Goal: Check status: Verify the current state of an ongoing process or item

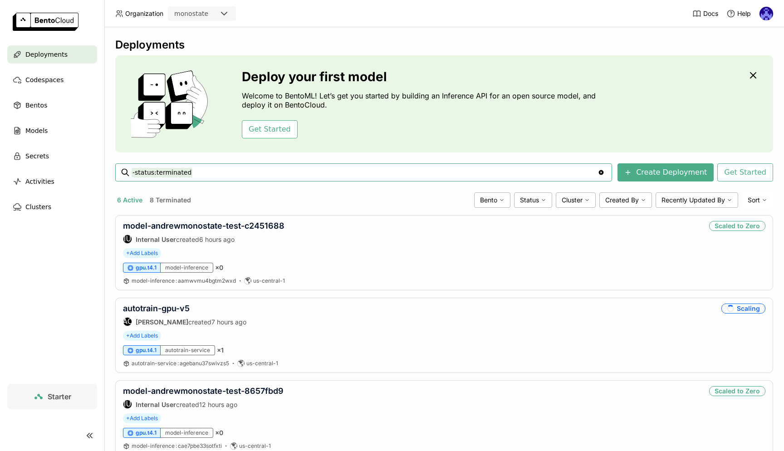
drag, startPoint x: 0, startPoint y: 0, endPoint x: 415, endPoint y: 32, distance: 416.3
click at [415, 32] on div "Deployments Deploy your first model Welcome to BentoML! Let’s get you started b…" at bounding box center [444, 239] width 680 height 424
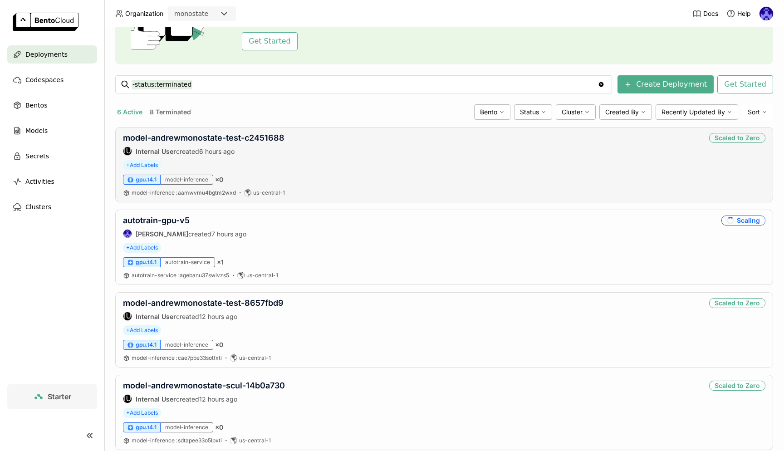
scroll to position [117, 0]
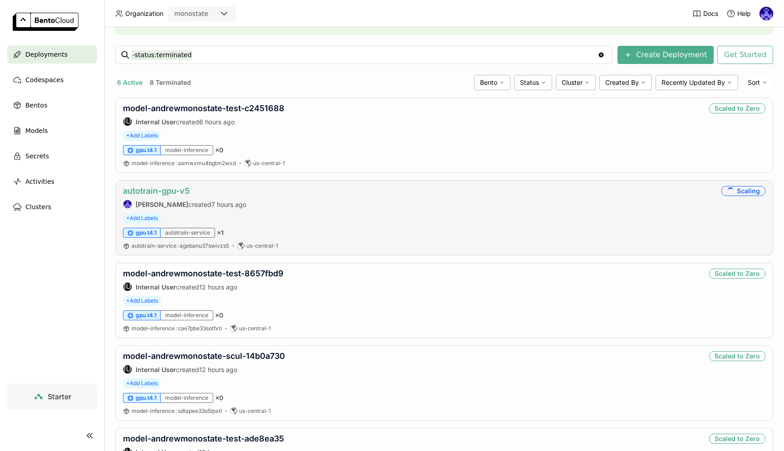
click at [176, 187] on link "autotrain-gpu-v5" at bounding box center [156, 191] width 67 height 10
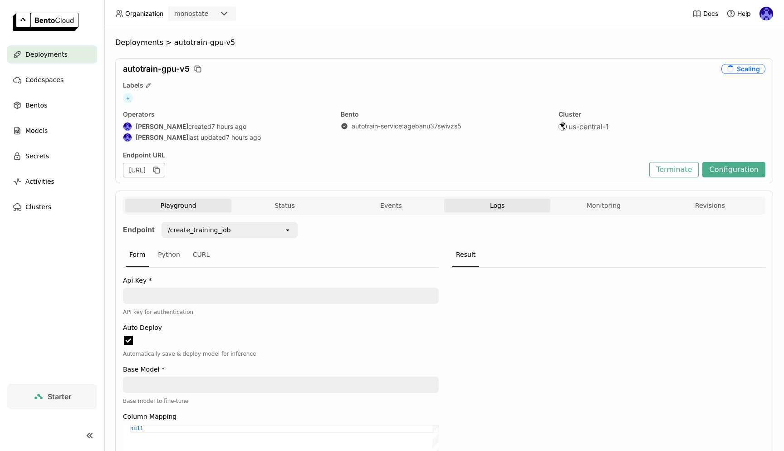
click at [510, 203] on button "Logs" at bounding box center [497, 206] width 106 height 14
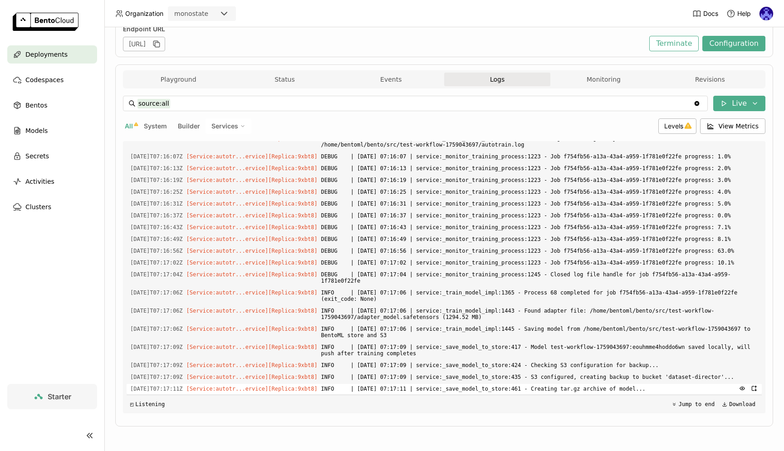
click at [640, 390] on span "INFO | [DATE] 07:17:11 | service:_save_model_to_store:461 - Creating tar.gz arc…" at bounding box center [539, 389] width 437 height 10
click at [651, 342] on span "INFO | [DATE] 07:17:09 | service:_save_model_to_store:417 - Model test-workflow…" at bounding box center [539, 350] width 437 height 16
drag, startPoint x: 681, startPoint y: 391, endPoint x: 419, endPoint y: 370, distance: 263.5
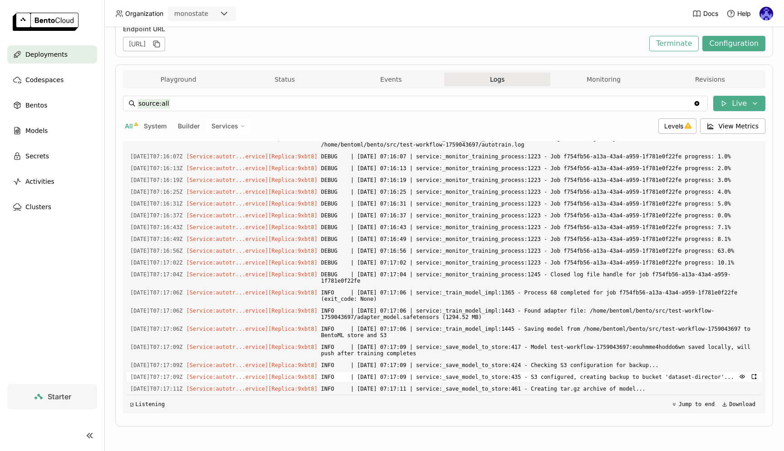
click at [419, 370] on div "Load older logs [DATE]T01:16:27Z [Service:autotr...ervice] [Replica: t57wt ] /a…" at bounding box center [444, 277] width 635 height 272
click at [678, 389] on span "INFO | [DATE] 07:17:11 | service:_save_model_to_store:461 - Creating tar.gz arc…" at bounding box center [539, 389] width 437 height 10
drag, startPoint x: 678, startPoint y: 389, endPoint x: 315, endPoint y: 286, distance: 376.7
click at [315, 286] on div "Load older logs [DATE]T01:16:27Z [Service:autotr...ervice] [Replica: t57wt ] /a…" at bounding box center [444, 277] width 635 height 272
click at [131, 288] on span "[DATE]T07:17:06Z" at bounding box center [156, 293] width 53 height 10
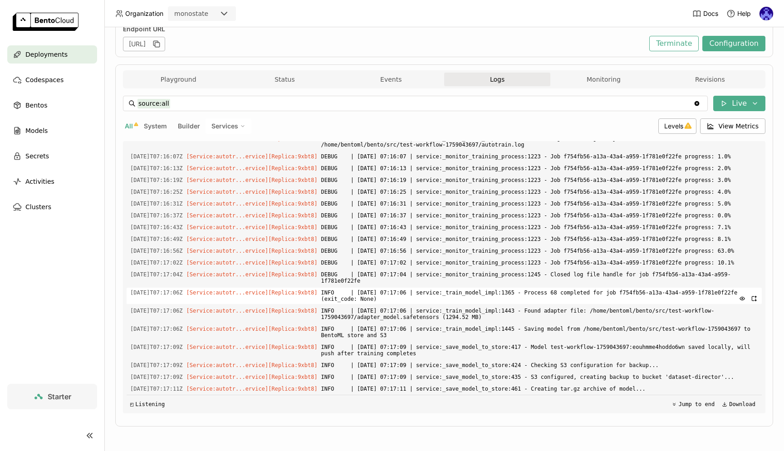
copy div "[DATE]T07:17:06Z [Service:autotr...ervice] [Replica: 9xbt8 ] INFO | [DATE] 07:1…"
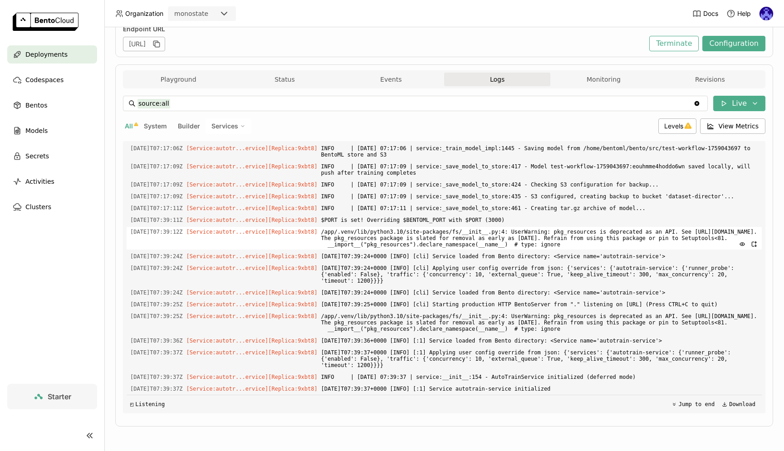
scroll to position [1606, 0]
click at [467, 105] on span "DEBUG | [DATE] 07:17:04 | service:_monitor_training_process:1245 - Closed log f…" at bounding box center [539, 97] width 437 height 16
drag, startPoint x: 448, startPoint y: 171, endPoint x: 449, endPoint y: 362, distance: 191.0
click at [449, 362] on div "Load older logs [DATE]T01:16:27Z [Service:autotr...ervice] [Replica: t57wt ] /a…" at bounding box center [444, 277] width 635 height 272
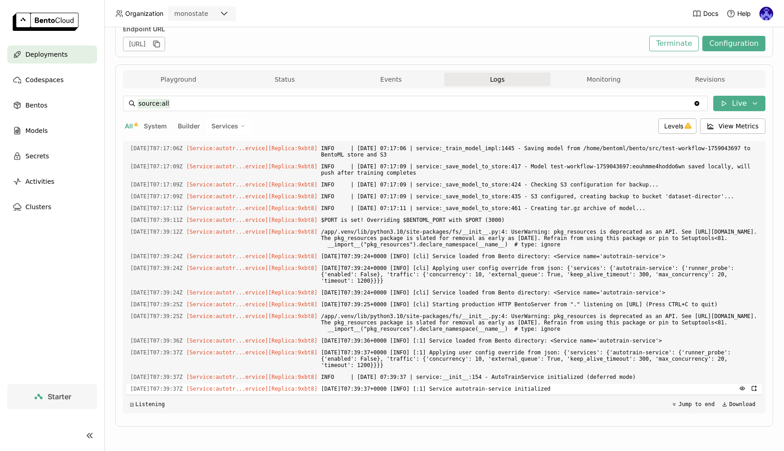
click at [599, 387] on span "[DATE]T07:39:37+0000 [INFO] [:1] Service autotrain-service initialized" at bounding box center [539, 389] width 437 height 10
copy div "[DATE]T07:17:06Z [Service:autotr...ervice] [Replica: 9xbt8 ] INFO | [DATE] 07:1…"
